Goal: Task Accomplishment & Management: Use online tool/utility

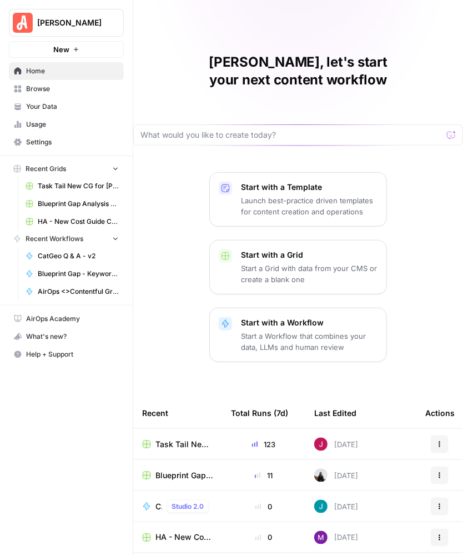
click at [194, 439] on span "Task Tail New CG for [PERSON_NAME] Grid" at bounding box center [184, 444] width 58 height 11
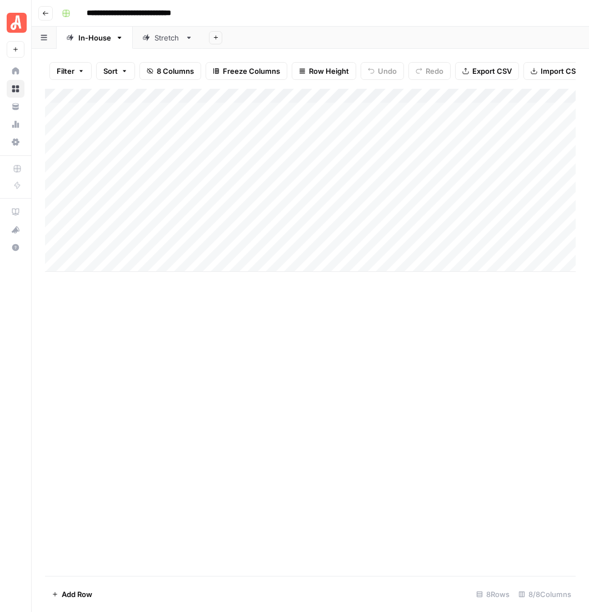
click at [154, 32] on div "Stretch" at bounding box center [167, 37] width 26 height 11
click at [463, 34] on div "Add Sheet" at bounding box center [395, 38] width 386 height 22
type input "**********"
click at [463, 98] on icon "Next Result" at bounding box center [539, 102] width 9 height 9
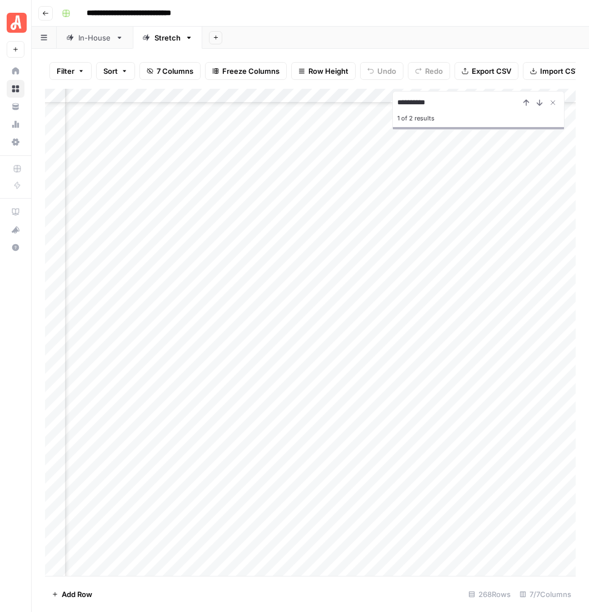
scroll to position [3869, 178]
click at [453, 398] on div "Add Column" at bounding box center [313, 346] width 537 height 514
